Goal: Task Accomplishment & Management: Complete application form

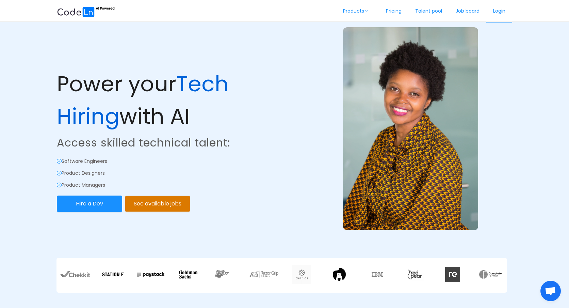
click at [506, 11] on link "Login" at bounding box center [499, 11] width 26 height 22
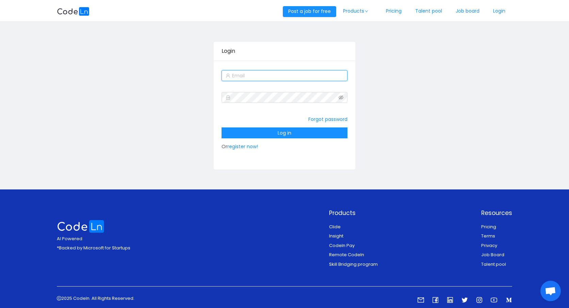
click at [280, 77] on input "text" at bounding box center [284, 75] width 126 height 11
type input "[EMAIL_ADDRESS][DOMAIN_NAME]"
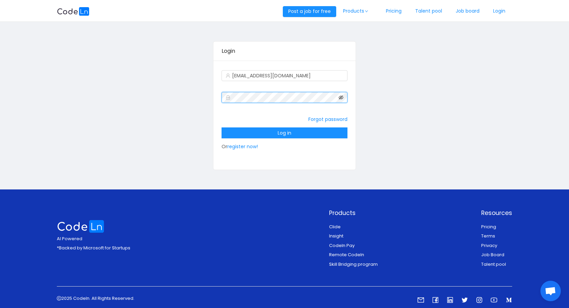
click at [342, 99] on icon "icon: eye-invisible" at bounding box center [341, 97] width 5 height 5
click at [304, 131] on button "Log in" at bounding box center [284, 132] width 126 height 11
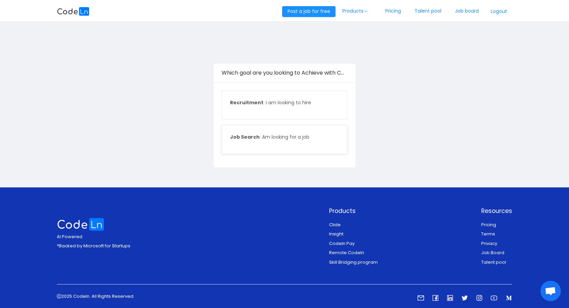
click at [291, 141] on div "Job Search : Am looking for a job" at bounding box center [284, 139] width 125 height 28
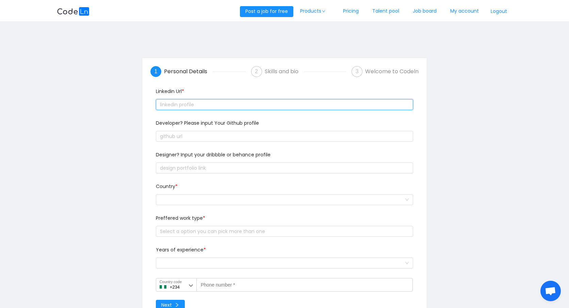
click at [271, 104] on input "text" at bounding box center [285, 104] width 258 height 11
type input "https://www.linkedin.com/in/reynolds-adanu-abb50a226"
click at [361, 104] on input "https://www.linkedin.com/in/reynolds-adanu-abb50a226" at bounding box center [285, 104] width 258 height 11
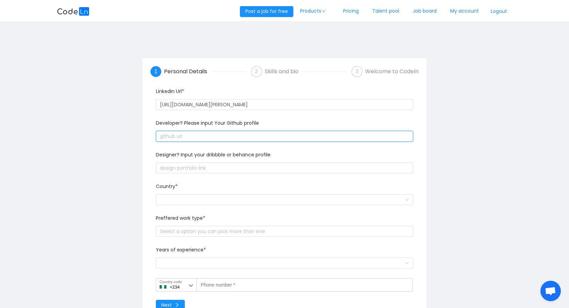
click at [267, 139] on input "text" at bounding box center [285, 136] width 258 height 11
type input "https://github.com/rlucid"
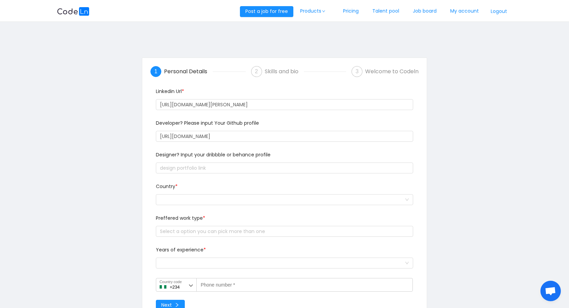
click at [220, 193] on div at bounding box center [285, 200] width 258 height 14
click at [224, 197] on div at bounding box center [282, 199] width 245 height 10
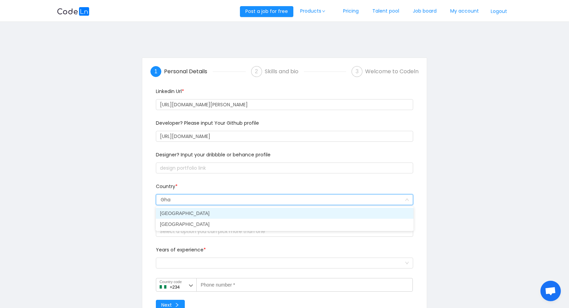
type input "Ghan"
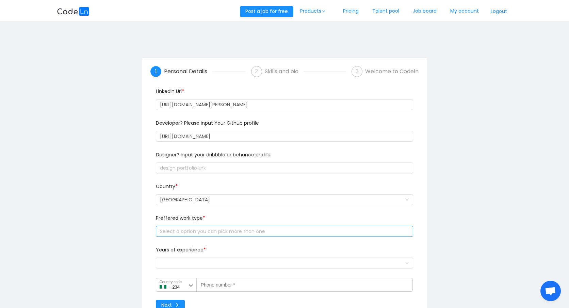
click at [203, 232] on div "Select a option you can pick more than one" at bounding box center [283, 231] width 246 height 7
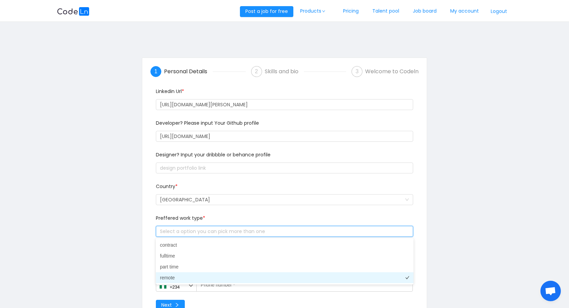
click at [179, 275] on li "remote" at bounding box center [285, 277] width 258 height 11
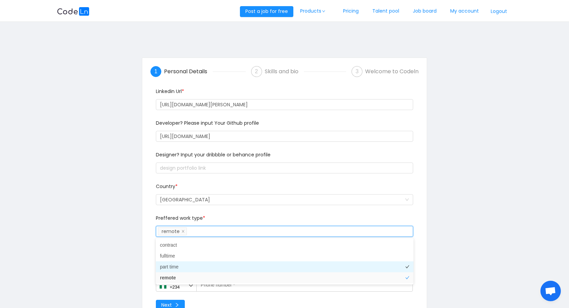
click at [187, 267] on li "part time" at bounding box center [285, 266] width 258 height 11
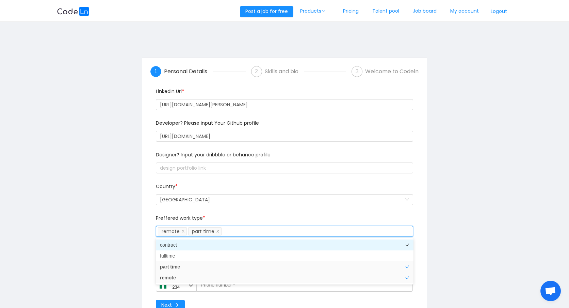
click at [197, 246] on li "contract" at bounding box center [285, 244] width 258 height 11
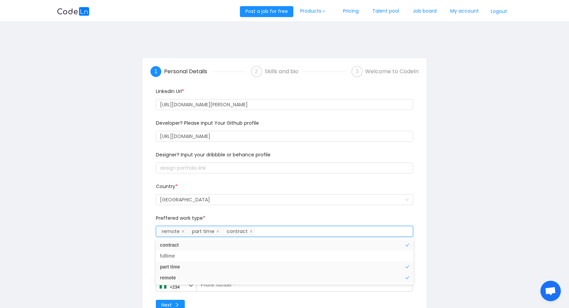
click at [437, 214] on div "1 Personal Details 2 Skills and bio 3 Welcome to Codeln Linkedin Url * https://…" at bounding box center [284, 191] width 455 height 294
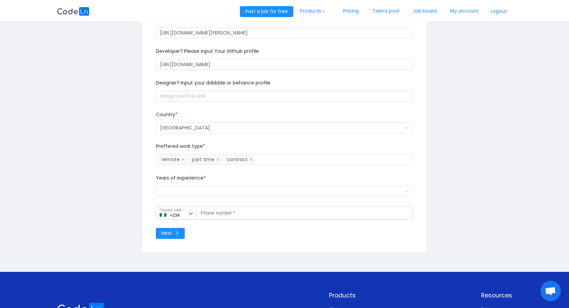
scroll to position [78, 0]
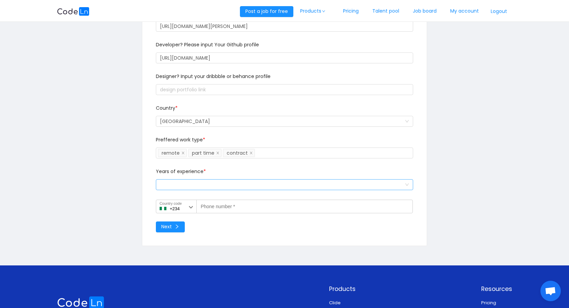
click at [250, 184] on div "Select a option and change input text above" at bounding box center [282, 184] width 245 height 10
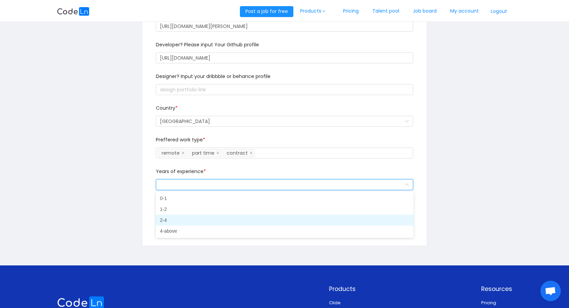
click at [221, 220] on li "2-4" at bounding box center [285, 219] width 258 height 11
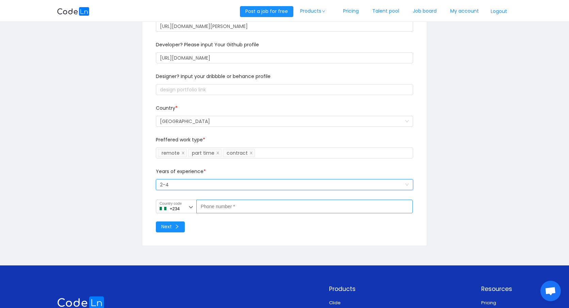
click at [201, 206] on label "Phone number *" at bounding box center [214, 205] width 27 height 6
click at [201, 206] on input "Phone number *" at bounding box center [304, 206] width 217 height 14
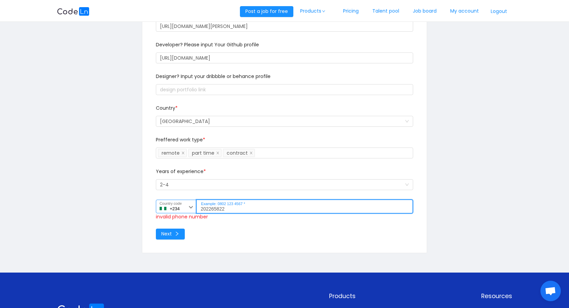
type input "202265822"
click at [177, 204] on label "Country code" at bounding box center [171, 203] width 22 height 6
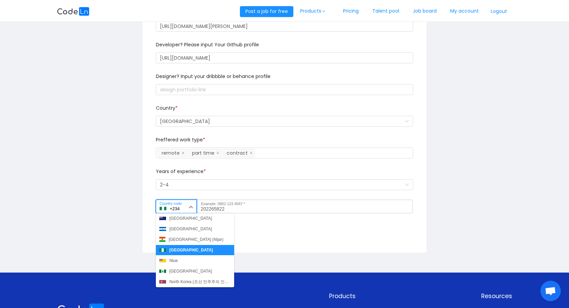
scroll to position [812, 0]
click at [199, 250] on button "Ghana (Gaana)" at bounding box center [195, 250] width 78 height 10
type input "+233"
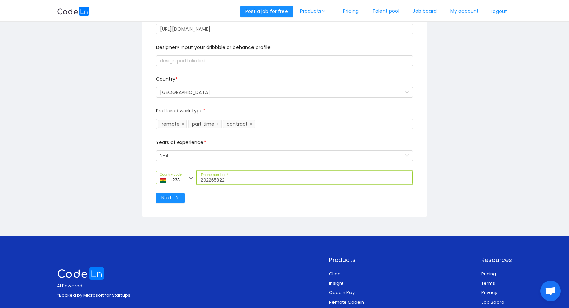
scroll to position [171, 0]
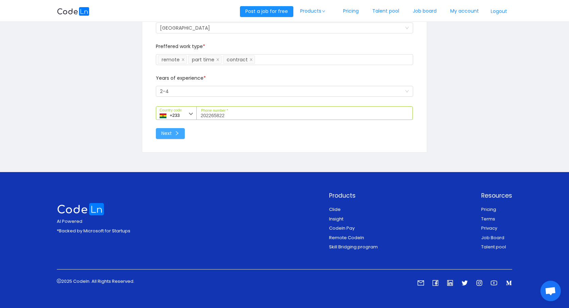
click at [167, 131] on button "Next" at bounding box center [170, 133] width 29 height 11
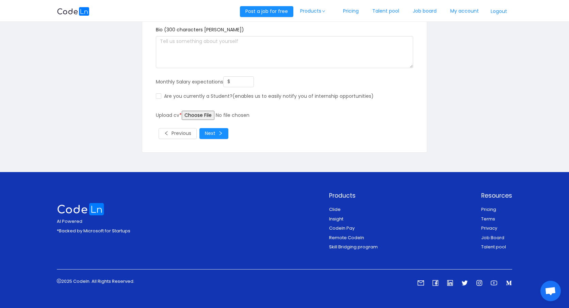
scroll to position [0, 0]
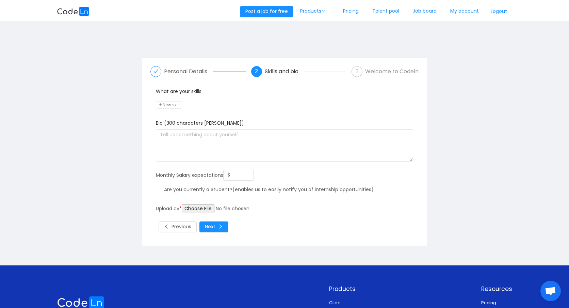
click at [175, 103] on span "New skill" at bounding box center [169, 104] width 27 height 7
type input "Kotlin"
click at [194, 106] on span "New skill" at bounding box center [193, 104] width 27 height 7
type input "java"
click at [212, 103] on span "New skill" at bounding box center [216, 104] width 27 height 7
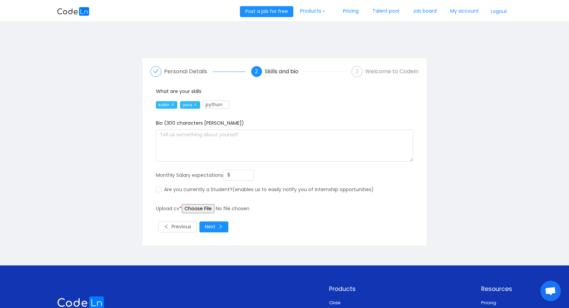
type input "python"
click at [243, 104] on span "New skill" at bounding box center [244, 104] width 27 height 7
click at [164, 103] on span "kotlin" at bounding box center [166, 104] width 21 height 7
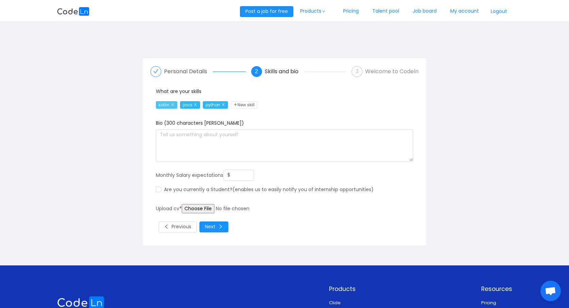
click at [174, 105] on icon "icon: close" at bounding box center [172, 104] width 3 height 3
click at [174, 105] on span "java" at bounding box center [166, 104] width 20 height 7
click at [172, 104] on icon "icon: close" at bounding box center [170, 104] width 3 height 3
click at [177, 105] on icon "icon: close" at bounding box center [176, 104] width 3 height 3
click at [167, 104] on span "New skill" at bounding box center [169, 104] width 27 height 7
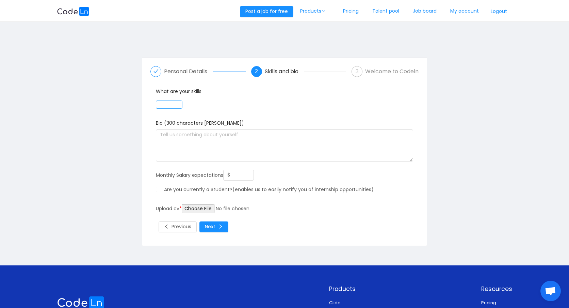
type input "p"
type input "Kotlin"
click at [192, 104] on span "New skill" at bounding box center [193, 104] width 27 height 7
type input "Java"
click at [212, 102] on span "New skill" at bounding box center [216, 104] width 27 height 7
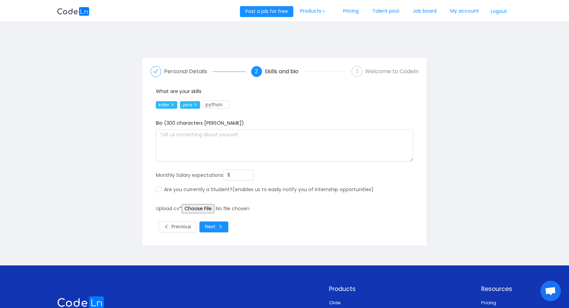
type input "python"
click at [240, 104] on span "New skill" at bounding box center [244, 104] width 27 height 7
type input "quarkus"
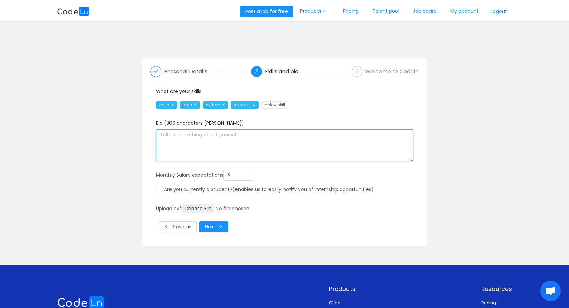
click at [236, 150] on textarea at bounding box center [285, 145] width 258 height 32
paste textarea "I’m a Software Engineer with 3+ years of experience building scalable systems u…"
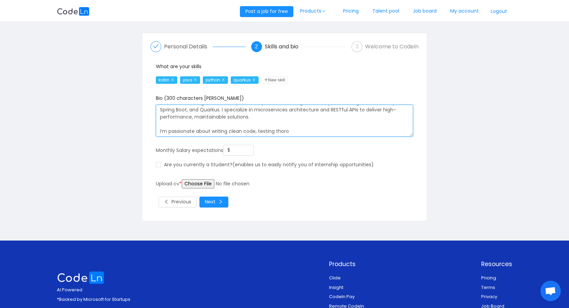
scroll to position [23, 0]
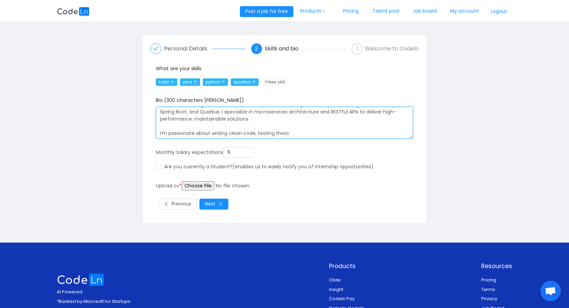
click at [297, 126] on textarea "I’m a Software Engineer with 3+ years of experience building scalable systems u…" at bounding box center [285, 122] width 258 height 32
click at [299, 132] on textarea "I’m a Software Engineer with 3+ years of experience building scalable systems u…" at bounding box center [285, 122] width 258 height 32
paste textarea
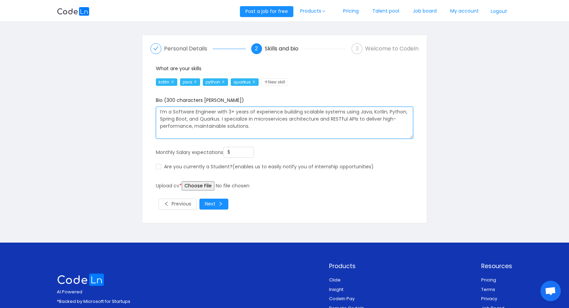
scroll to position [0, 0]
paste textarea "I’m passionate about writing clean code, testing thorou"
click at [161, 134] on textarea "I’m a Software Engineer with 3+ years of experience building scalable systems u…" at bounding box center [285, 122] width 258 height 32
drag, startPoint x: 250, startPoint y: 127, endPoint x: 315, endPoint y: 143, distance: 66.8
click at [315, 143] on div "Bio (300 characters max) I’m a Software Engineer with 3+ years of experience bu…" at bounding box center [284, 122] width 263 height 50
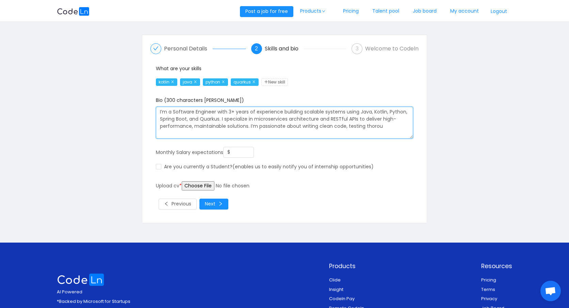
drag, startPoint x: 250, startPoint y: 126, endPoint x: 393, endPoint y: 128, distance: 143.2
click at [393, 128] on textarea "I’m a Software Engineer with 3+ years of experience building scalable systems u…" at bounding box center [285, 122] width 258 height 32
click at [316, 128] on textarea "I’m a Software Engineer with 3+ years of experience building scalable systems u…" at bounding box center [285, 122] width 258 height 32
click at [353, 126] on textarea "I’m a Software Engineer with 3+ years of experience building scalable systems u…" at bounding box center [285, 122] width 258 height 32
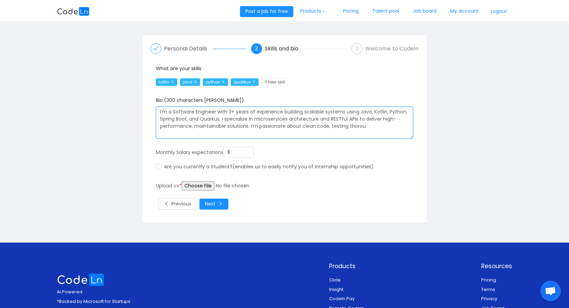
click at [353, 126] on textarea "I’m a Software Engineer with 3+ years of experience building scalable systems u…" at bounding box center [285, 122] width 258 height 32
drag, startPoint x: 387, startPoint y: 127, endPoint x: 250, endPoint y: 127, distance: 137.1
click at [250, 127] on textarea "I’m a Software Engineer with 3+ years of experience building scalable systems u…" at bounding box center [285, 122] width 258 height 32
type textarea "I’m a Software Engineer with 3+ years of experience building scalable systems u…"
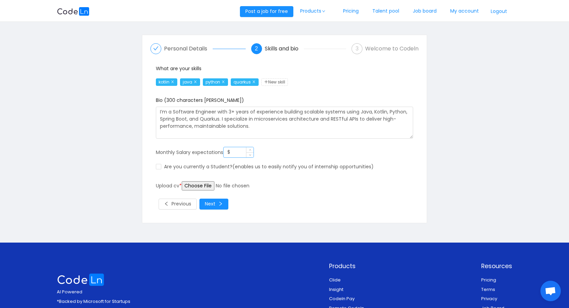
click at [242, 152] on input "$" at bounding box center [239, 152] width 30 height 10
type input "$ 4,000"
click at [200, 186] on input "file" at bounding box center [234, 185] width 104 height 9
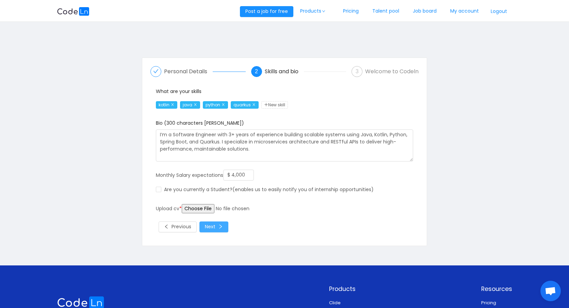
click at [215, 228] on button "Next" at bounding box center [213, 226] width 29 height 11
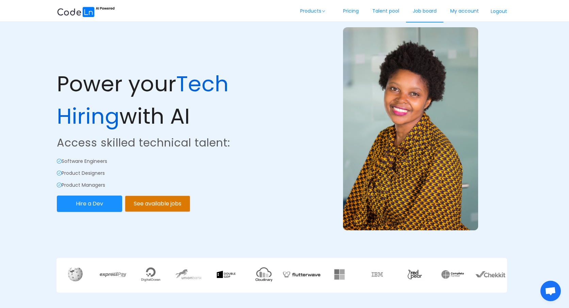
click at [420, 10] on link "Job board" at bounding box center [424, 11] width 37 height 22
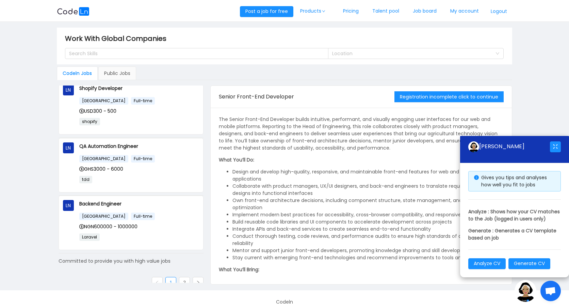
scroll to position [413, 0]
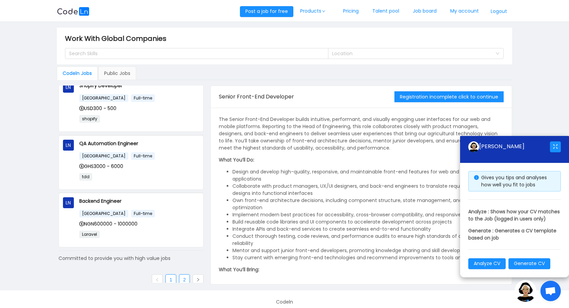
click at [183, 277] on link "2" at bounding box center [184, 279] width 10 height 10
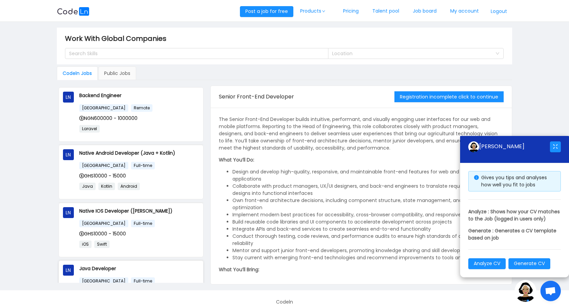
scroll to position [127, 0]
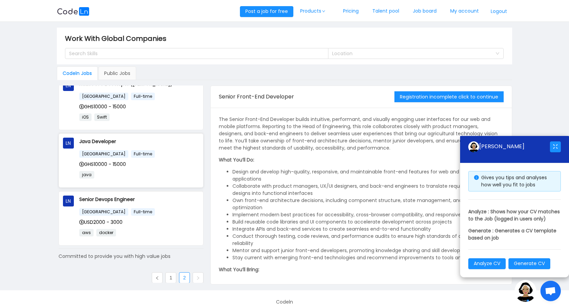
click at [101, 137] on p "Java Developer" at bounding box center [139, 140] width 120 height 7
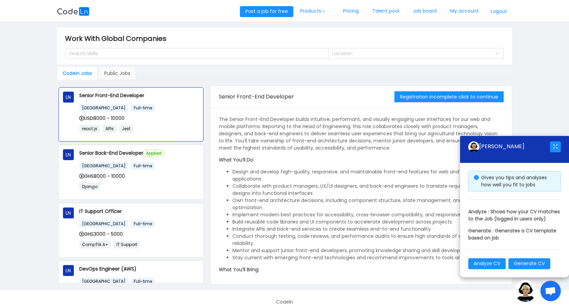
click at [501, 8] on button "Logout" at bounding box center [498, 11] width 27 height 11
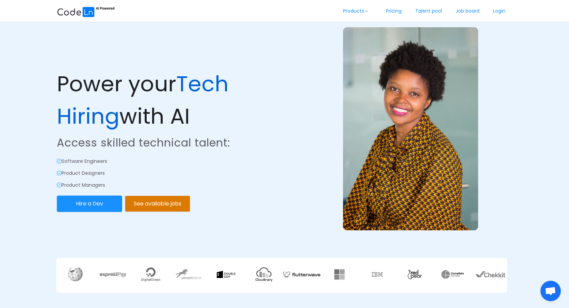
click at [501, 8] on link "Login" at bounding box center [499, 11] width 26 height 22
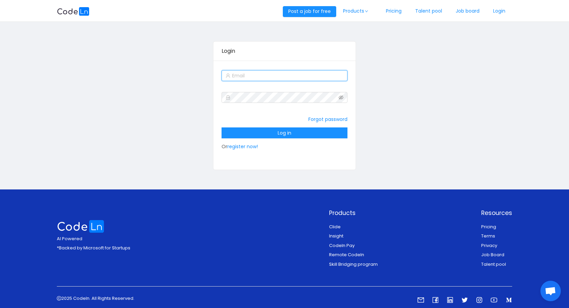
click at [316, 73] on input "text" at bounding box center [284, 75] width 126 height 11
type input "[EMAIL_ADDRESS][DOMAIN_NAME]"
